Goal: Task Accomplishment & Management: Complete application form

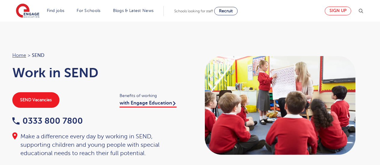
scroll to position [302, 0]
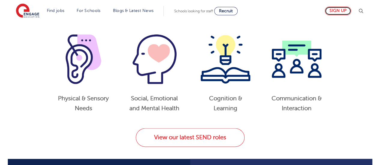
click at [339, 9] on link "Sign up" at bounding box center [337, 11] width 26 height 9
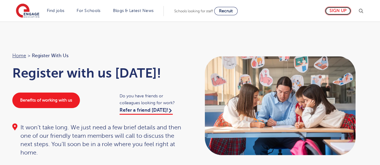
click at [334, 13] on link "Sign up" at bounding box center [337, 11] width 26 height 9
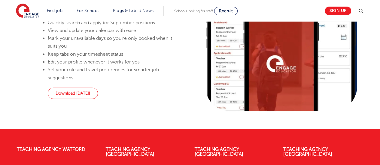
scroll to position [630, 0]
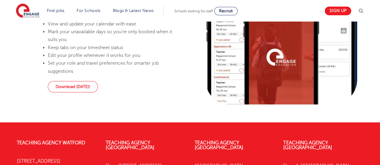
drag, startPoint x: 29, startPoint y: 21, endPoint x: 27, endPoint y: 13, distance: 7.8
click at [27, 13] on section "Find jobs All vacancies We have one of the UK's largest database. and with hund…" at bounding box center [168, 11] width 305 height 22
click at [27, 13] on img at bounding box center [27, 11] width 23 height 15
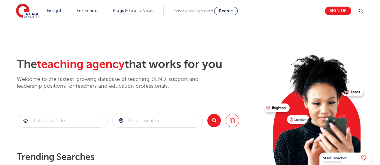
click at [363, 11] on img at bounding box center [360, 11] width 7 height 7
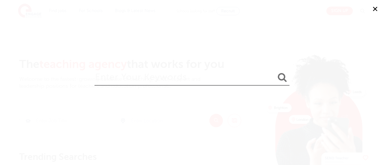
click at [376, 8] on button "✕" at bounding box center [375, 9] width 18 height 18
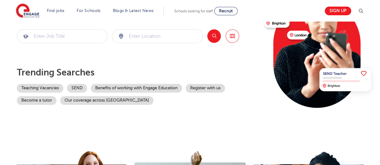
scroll to position [71, 0]
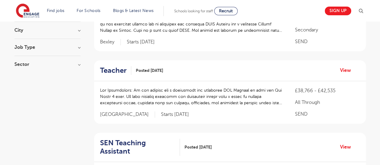
scroll to position [96, 0]
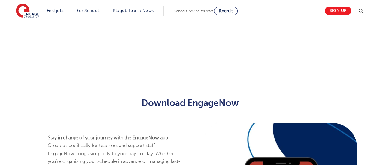
scroll to position [743, 0]
